Goal: Contribute content

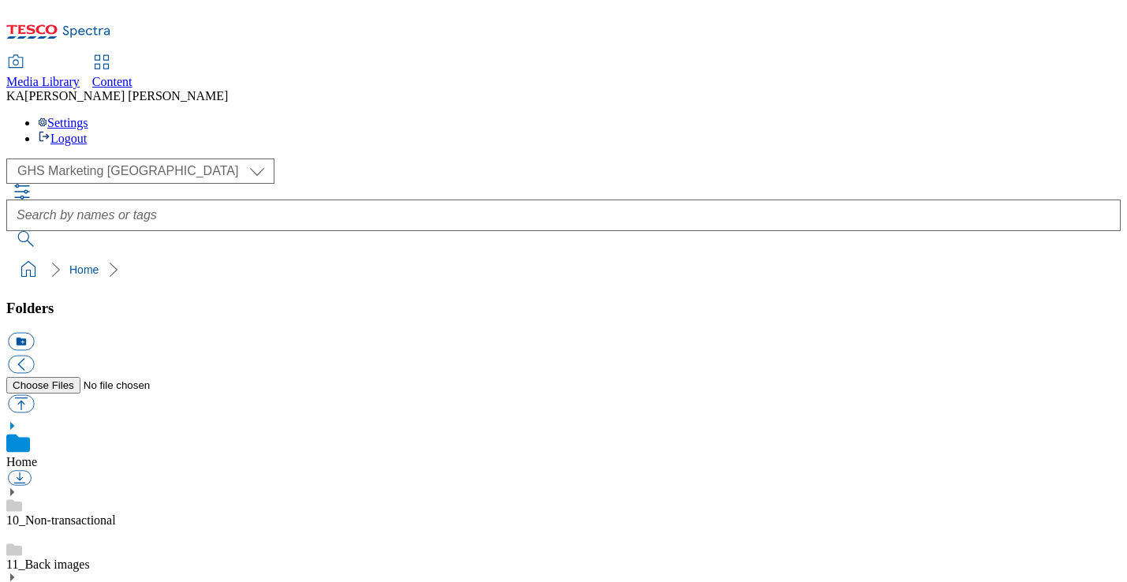
scroll to position [194, 0]
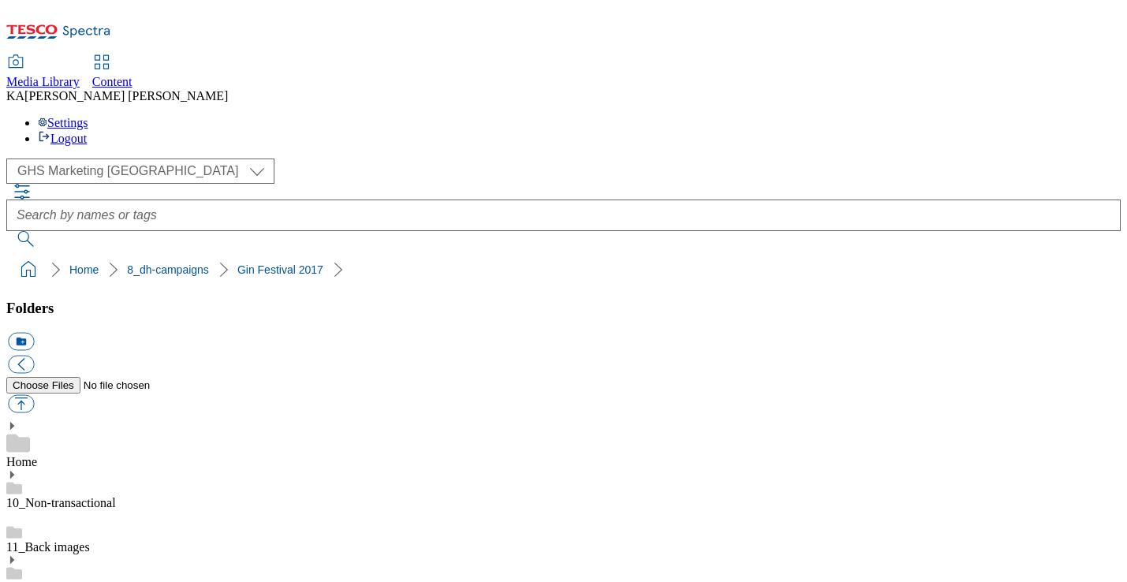
click at [34, 395] on button "button" at bounding box center [21, 404] width 26 height 18
type input "C:\fakepath\1757432882725-Desktop.png"
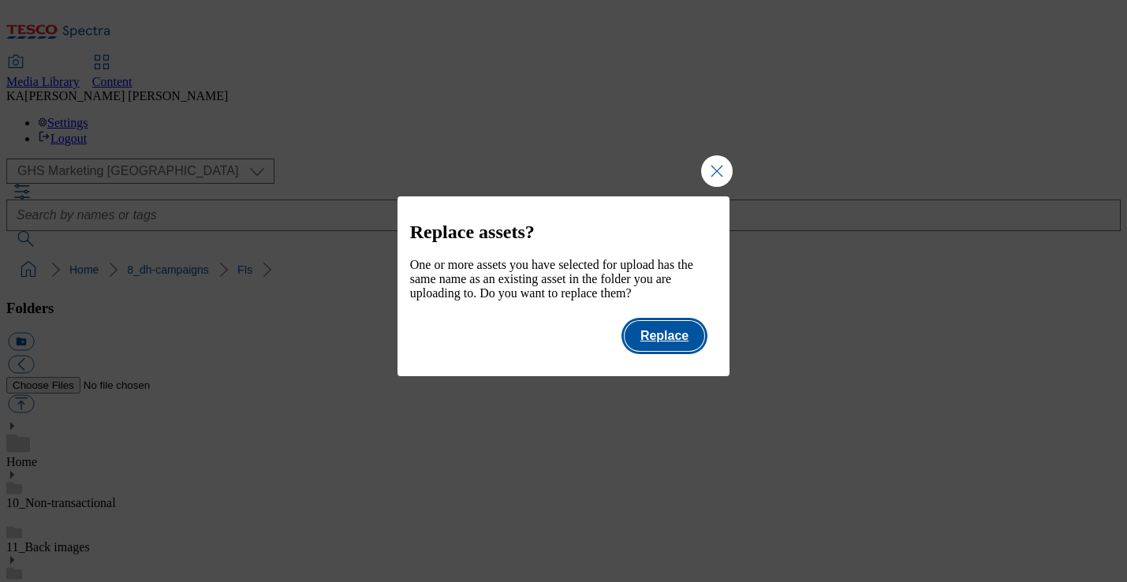
click at [686, 351] on button "Replace" at bounding box center [665, 336] width 80 height 30
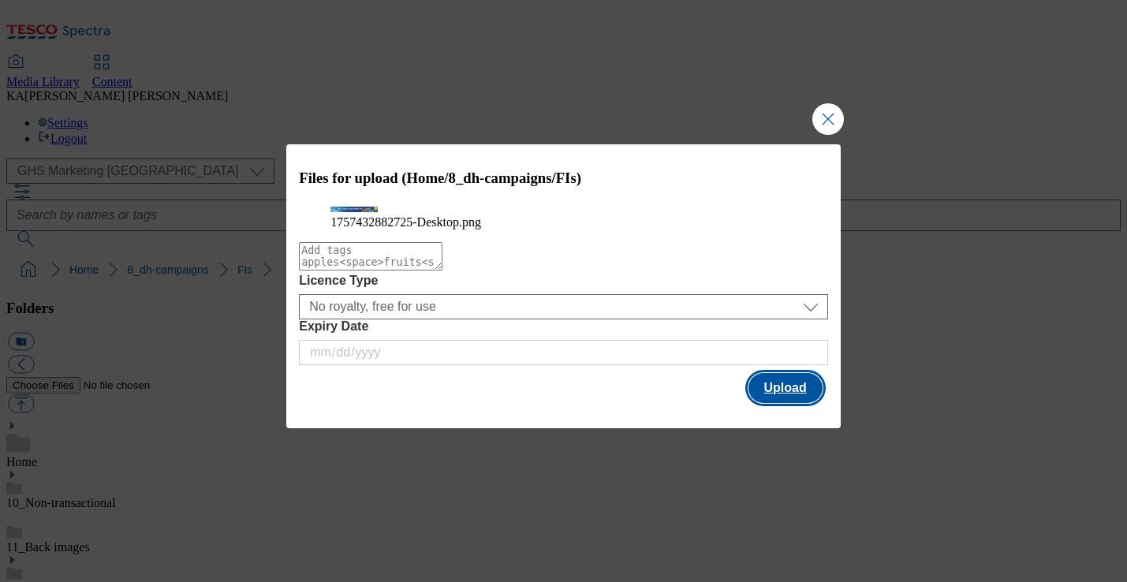
click at [785, 397] on button "Upload" at bounding box center [786, 388] width 74 height 30
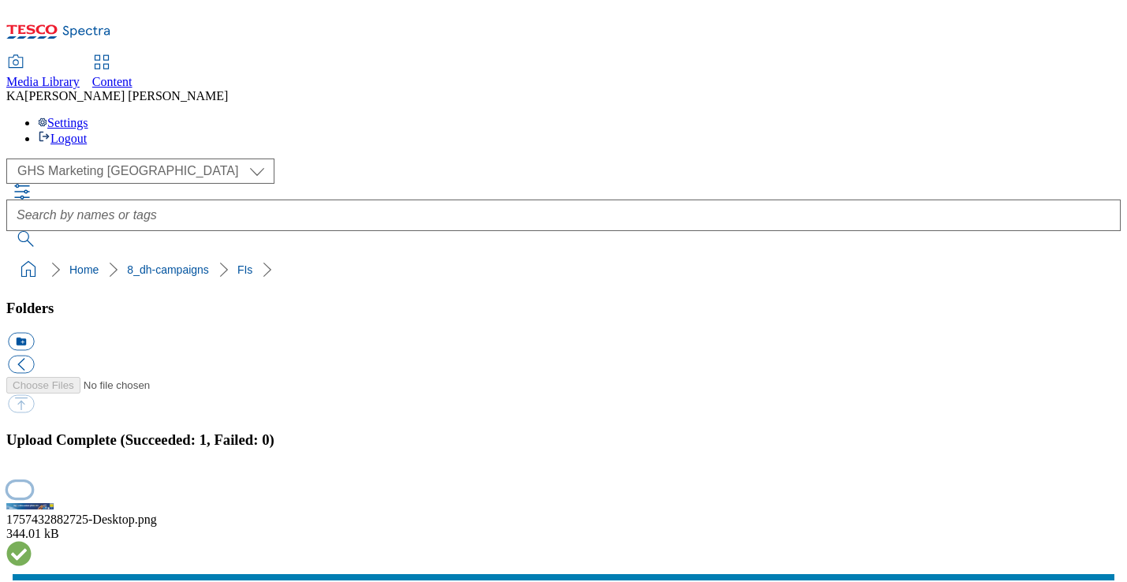
click at [32, 482] on button "button" at bounding box center [20, 489] width 24 height 15
